Goal: Task Accomplishment & Management: Use online tool/utility

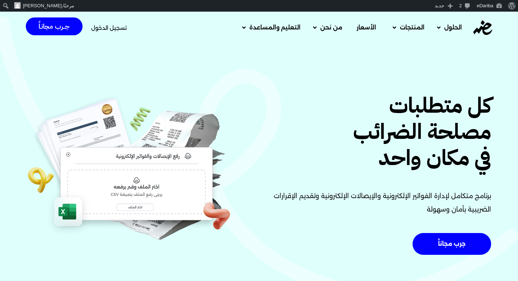
click at [123, 26] on span "تسجيل الدخول" at bounding box center [109, 27] width 36 height 5
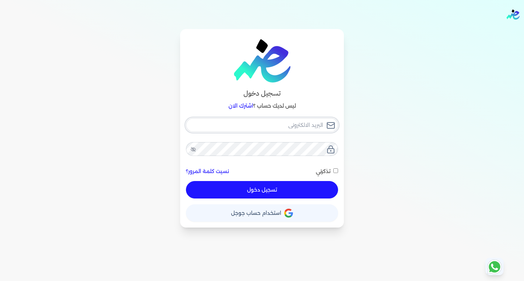
type input "[EMAIL_ADDRESS][DOMAIN_NAME]"
click at [270, 190] on button "تسجيل دخول" at bounding box center [262, 189] width 152 height 17
checkbox input "false"
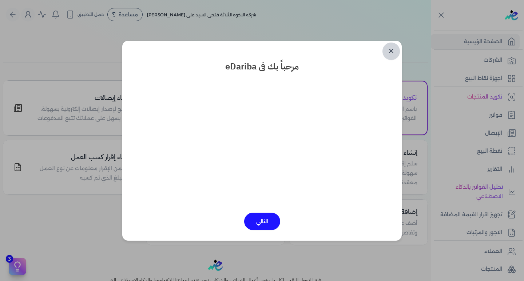
click at [393, 49] on link "✕" at bounding box center [390, 51] width 17 height 17
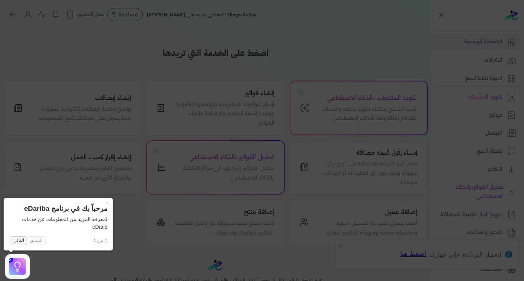
click at [22, 239] on button "التالي" at bounding box center [19, 240] width 16 height 9
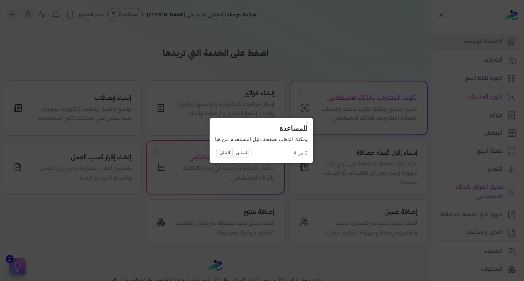
click at [221, 152] on button "التالي" at bounding box center [224, 153] width 16 height 9
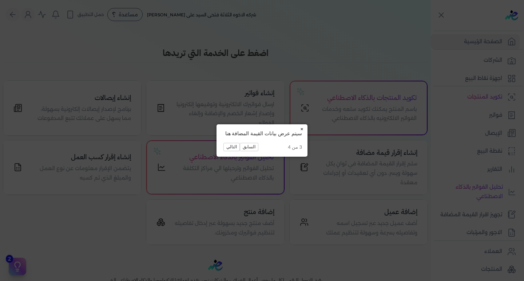
click at [303, 128] on button "×" at bounding box center [302, 129] width 12 height 10
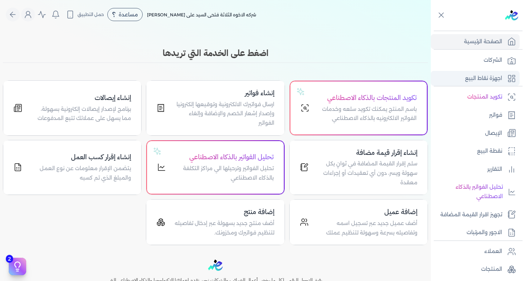
click at [479, 80] on p "اجهزة نقاط البيع" at bounding box center [483, 78] width 37 height 9
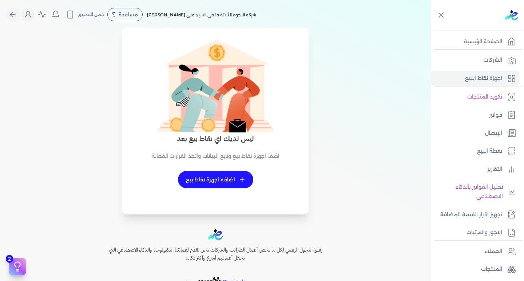
click at [205, 179] on link "+ اضافه اجهزة نقاط بيع" at bounding box center [215, 179] width 75 height 17
